Goal: Find specific page/section: Find specific page/section

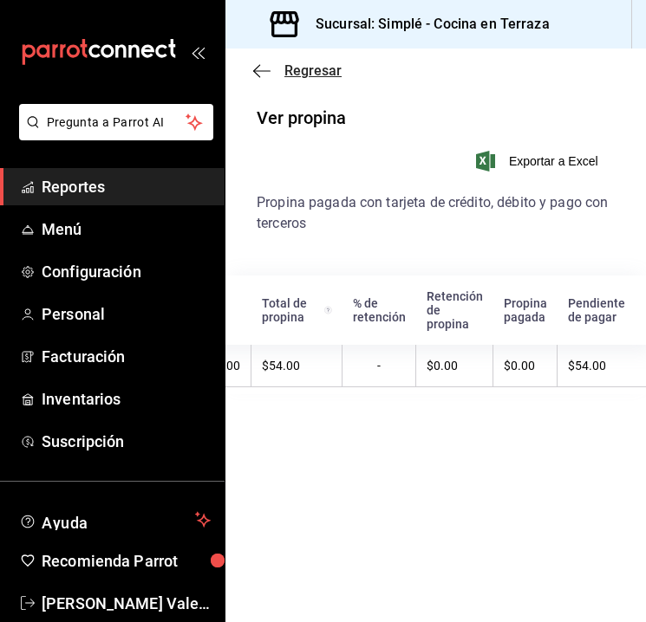
scroll to position [0, 181]
click at [316, 72] on span "Regresar" at bounding box center [312, 70] width 57 height 16
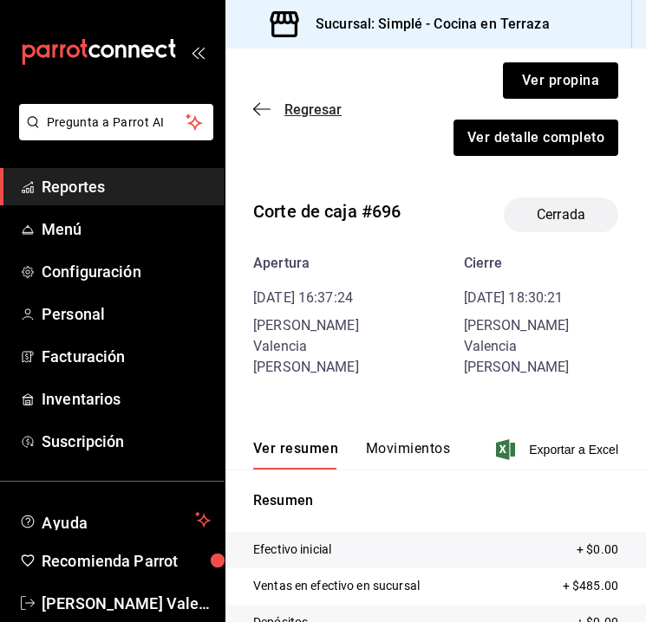
click at [295, 117] on span "Regresar" at bounding box center [312, 109] width 57 height 16
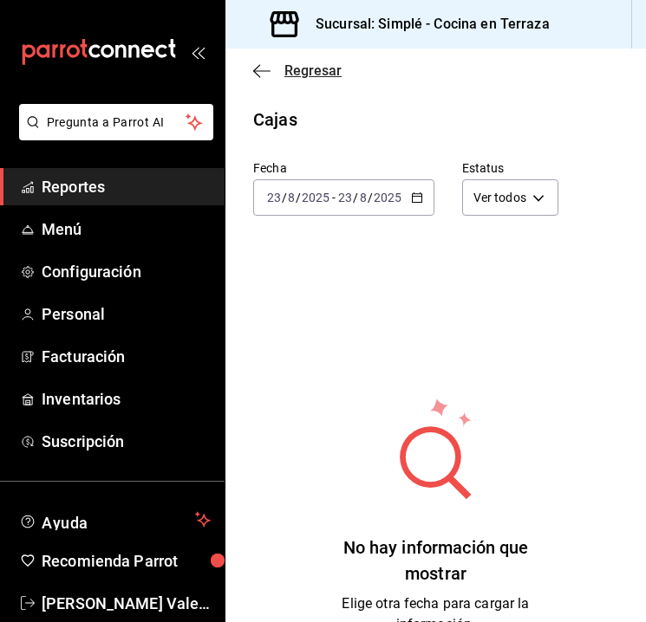
click at [316, 76] on span "Regresar" at bounding box center [312, 70] width 57 height 16
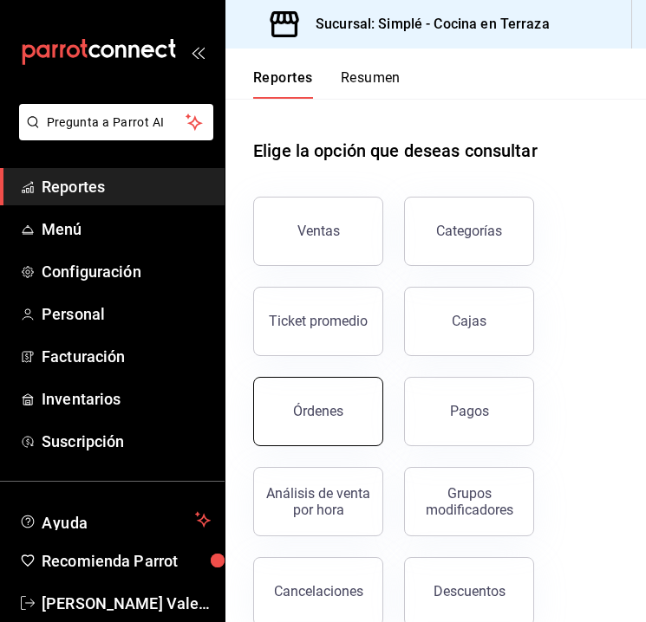
click at [359, 408] on button "Órdenes" at bounding box center [318, 411] width 130 height 69
